Goal: Transaction & Acquisition: Purchase product/service

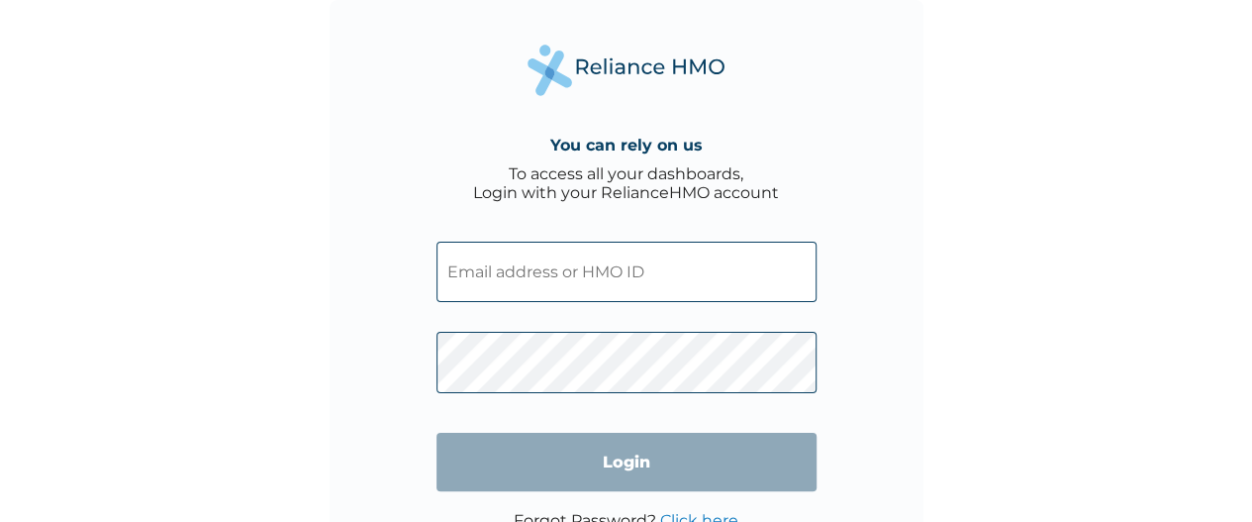
click at [507, 267] on input "text" at bounding box center [627, 272] width 380 height 60
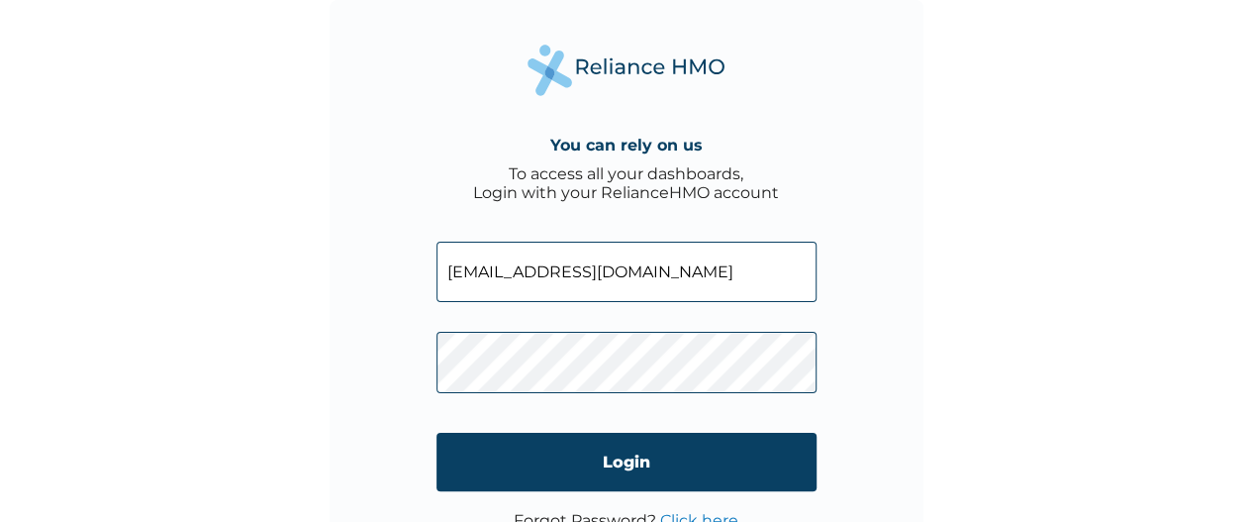
type input "[EMAIL_ADDRESS][DOMAIN_NAME]"
click at [622, 459] on input "Login" at bounding box center [627, 462] width 380 height 58
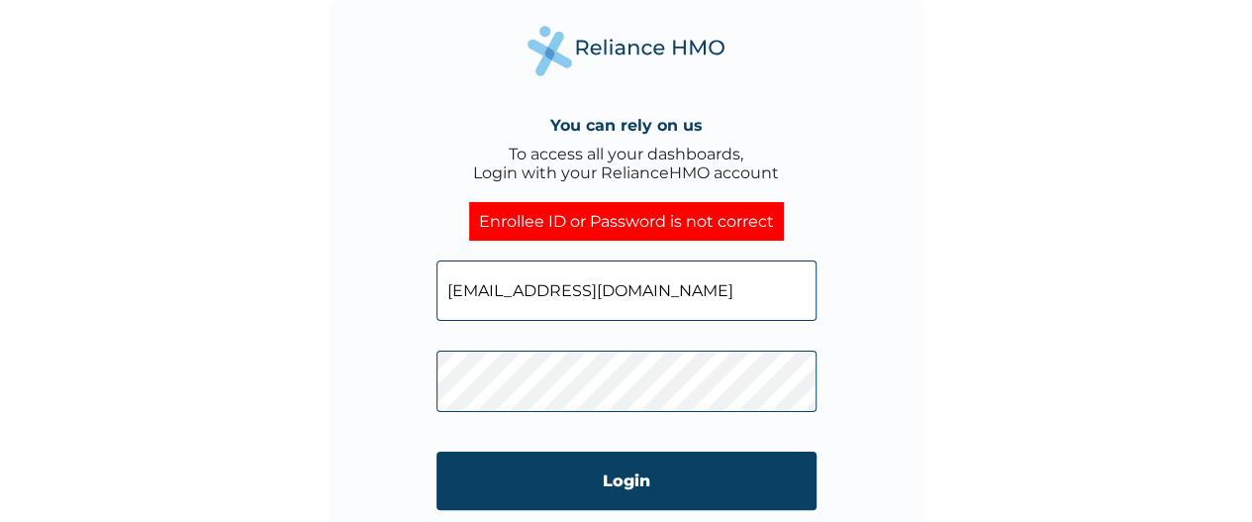
click at [818, 485] on div "You can rely on us To access all your dashboards, Login with your RelianceHMO a…" at bounding box center [627, 297] width 594 height 594
click at [600, 486] on input "Login" at bounding box center [627, 480] width 380 height 58
click at [612, 473] on input "Login" at bounding box center [627, 480] width 380 height 58
click at [628, 498] on input "Login" at bounding box center [627, 480] width 380 height 58
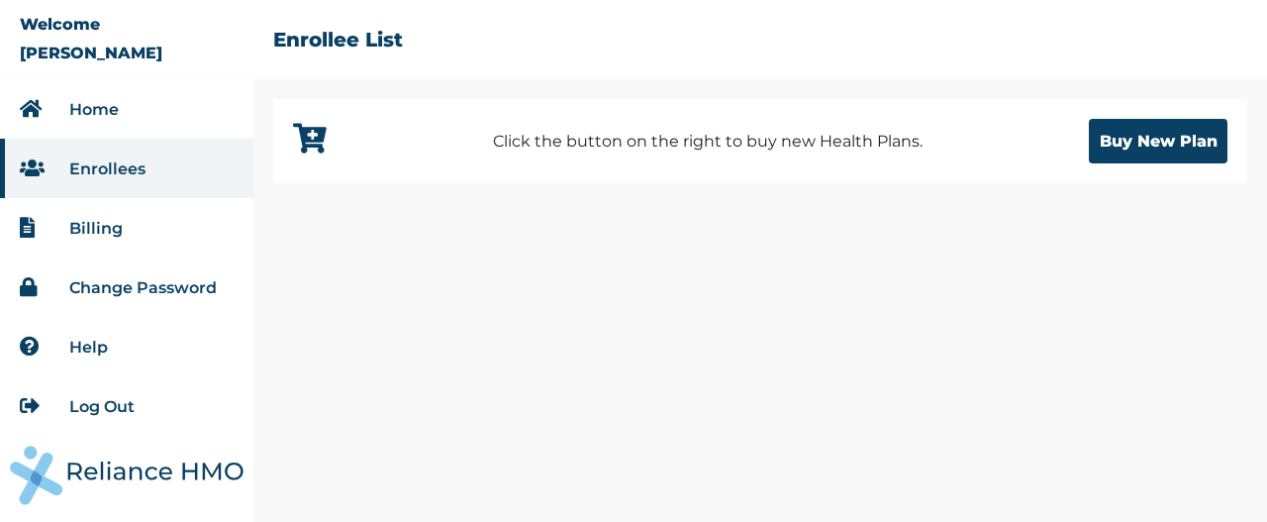
click at [310, 133] on icon at bounding box center [310, 139] width 34 height 30
click at [1120, 128] on button "Buy New Plan" at bounding box center [1158, 141] width 139 height 45
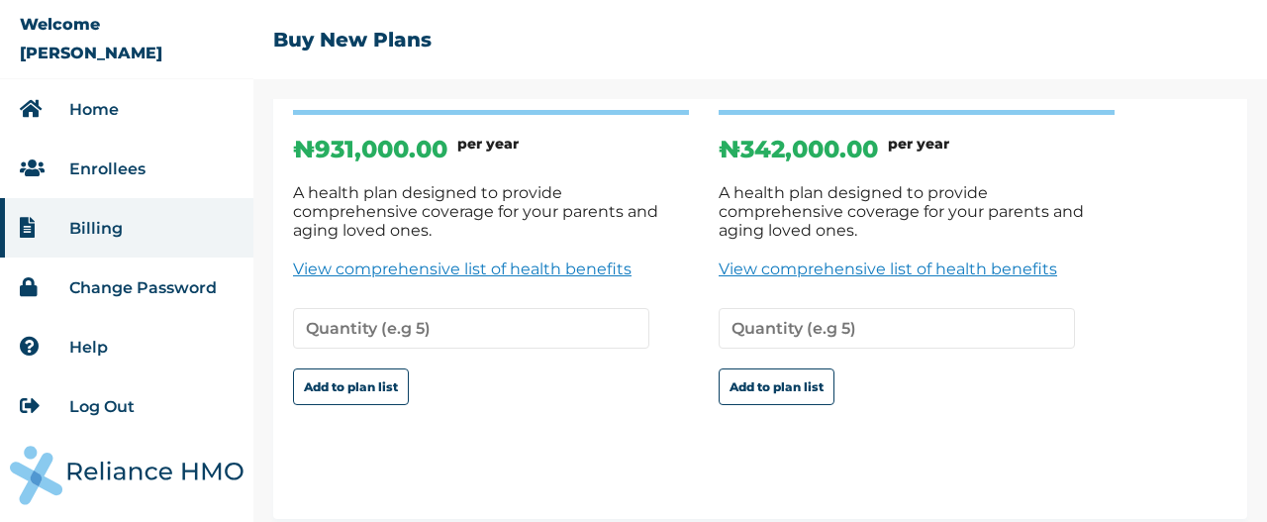
scroll to position [150, 0]
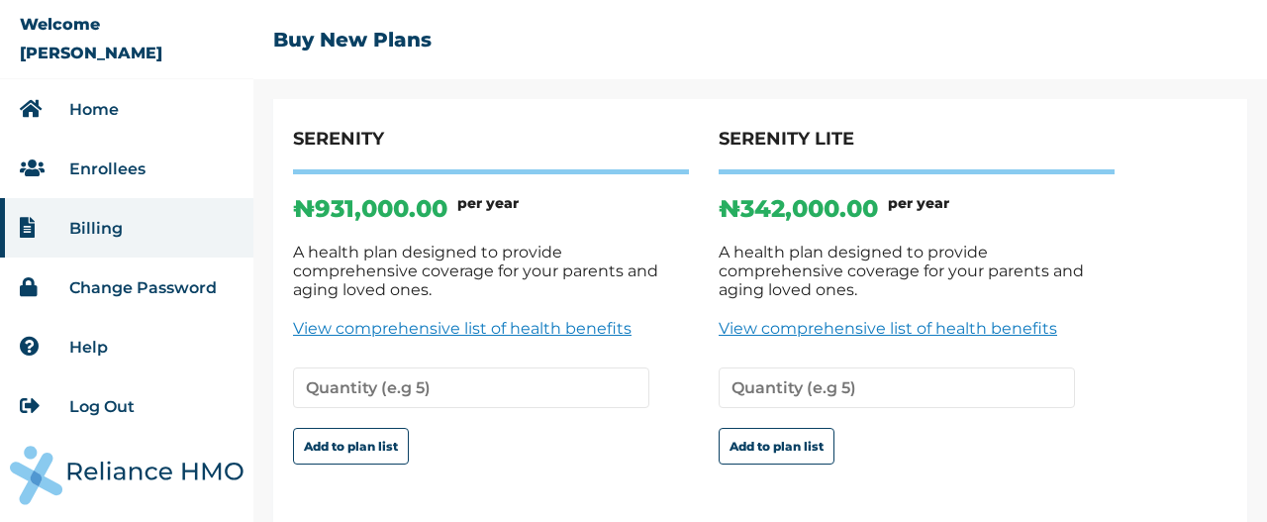
click at [412, 319] on link "View comprehensive list of health benefits" at bounding box center [491, 328] width 396 height 19
